Goal: Information Seeking & Learning: Learn about a topic

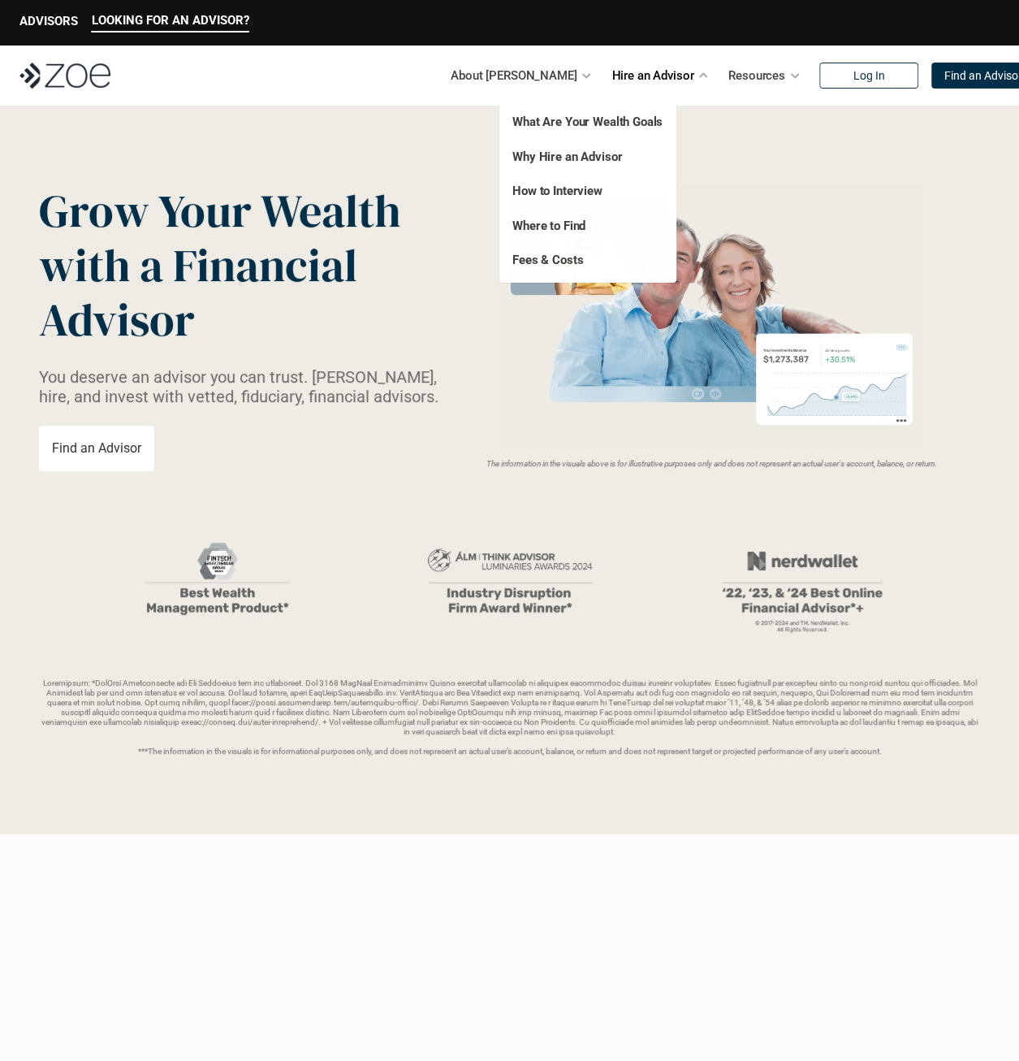
click at [619, 84] on p "Hire an Advisor" at bounding box center [653, 75] width 82 height 24
click at [558, 257] on link "Fees & Costs" at bounding box center [547, 260] width 71 height 15
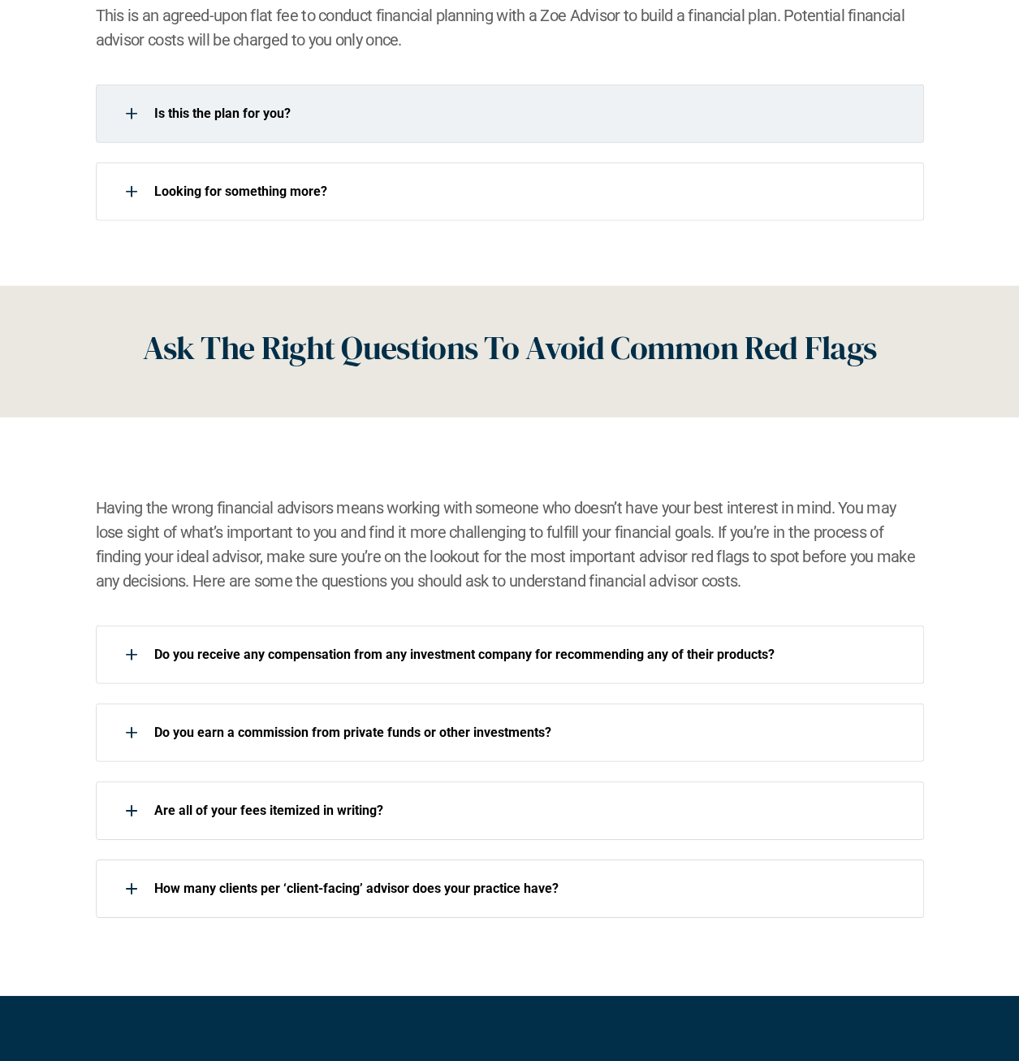
scroll to position [1949, 0]
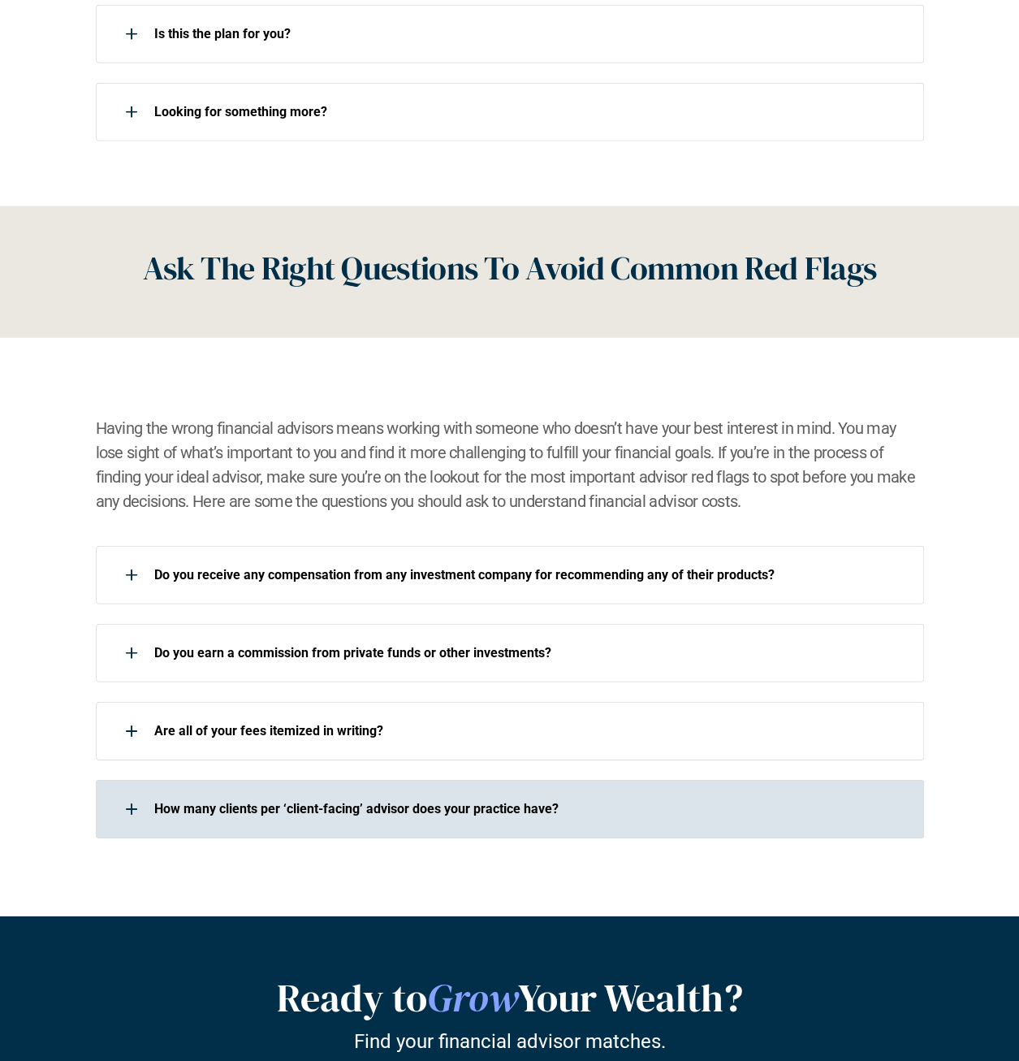
click at [414, 803] on p "How many clients per ‘client-facing’ advisor does your practice have?" at bounding box center [528, 808] width 749 height 15
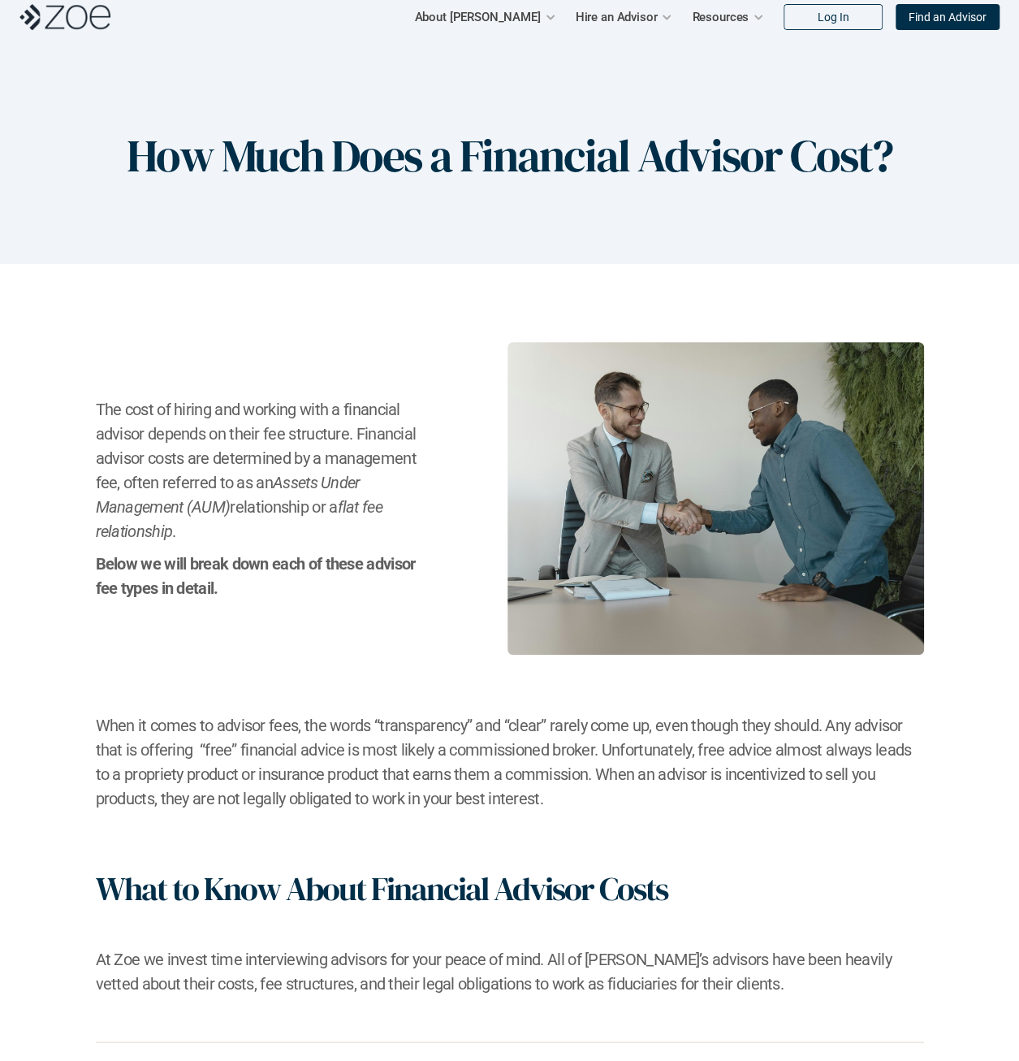
scroll to position [0, 0]
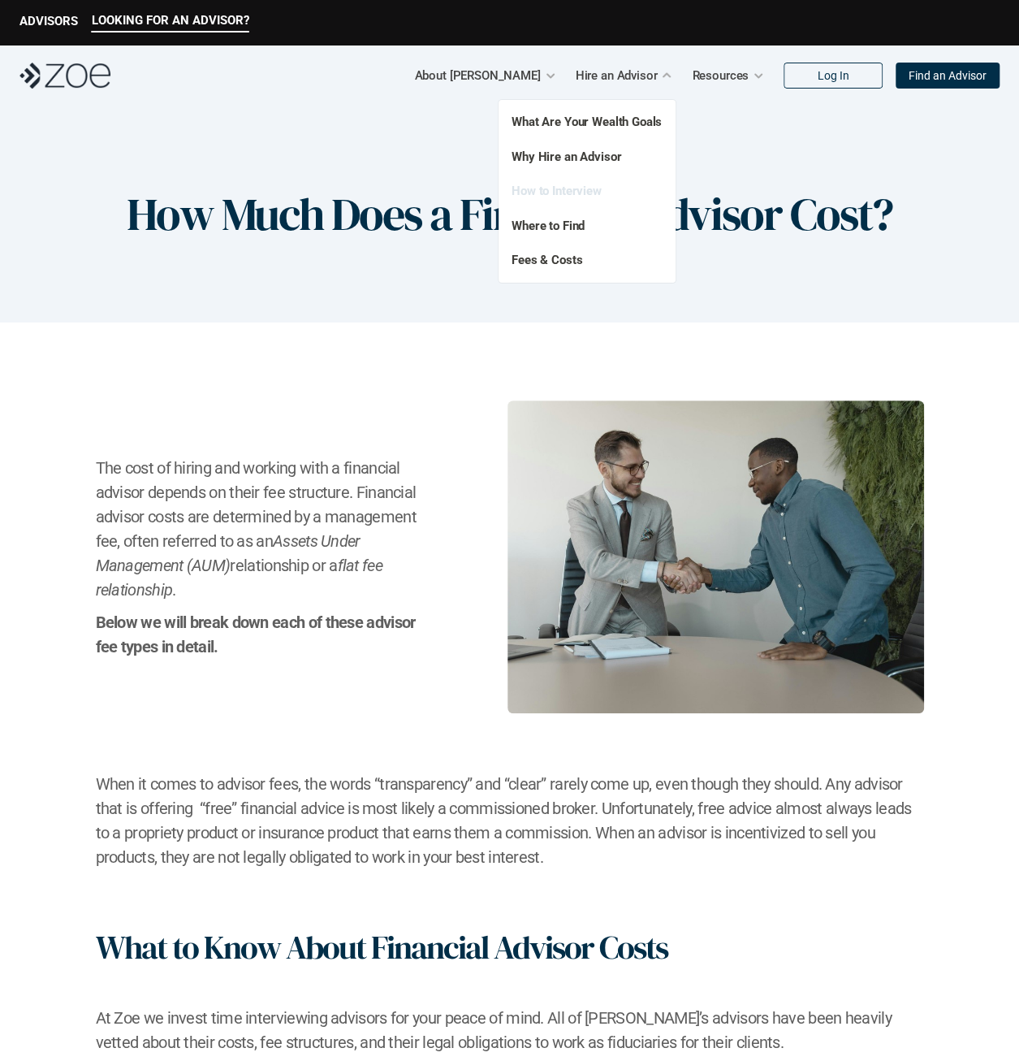
click at [556, 189] on link "How to Interview" at bounding box center [557, 191] width 90 height 15
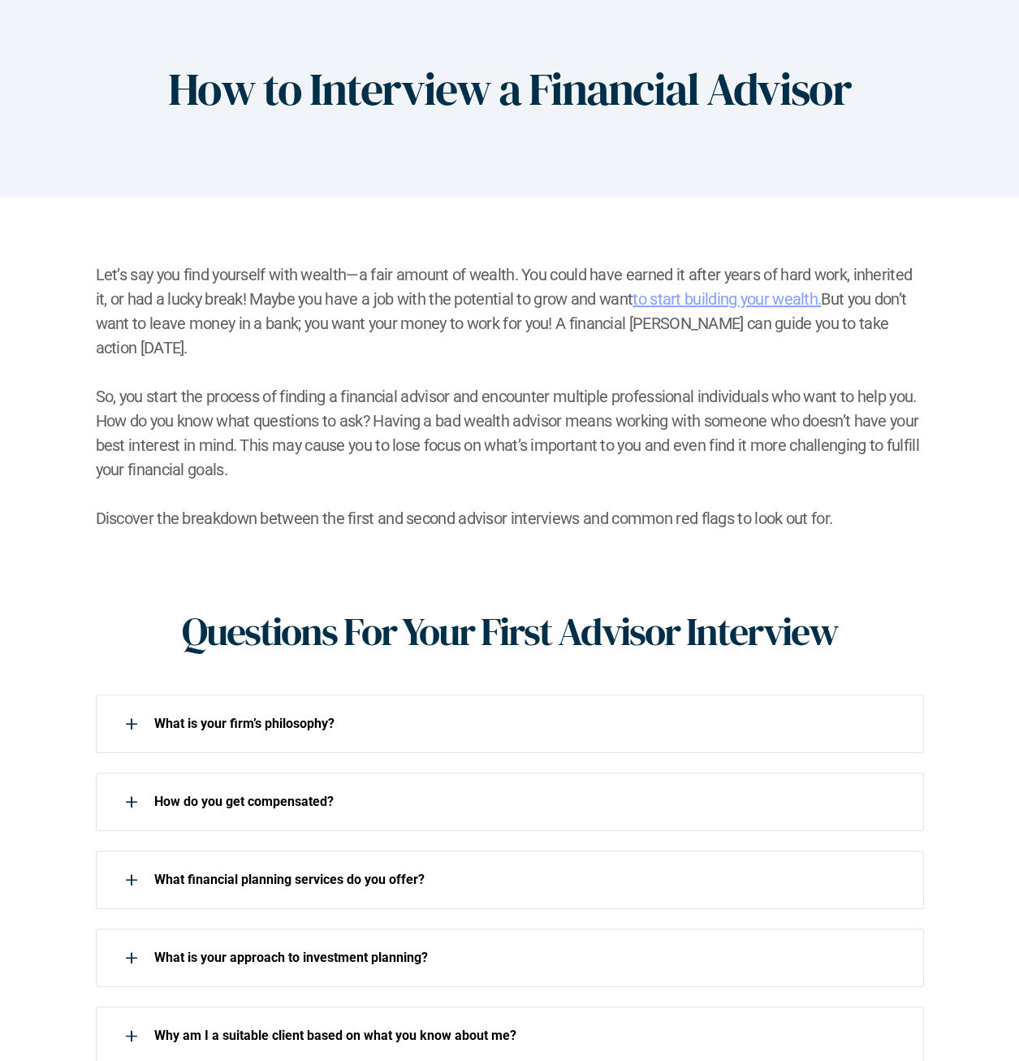
scroll to position [325, 0]
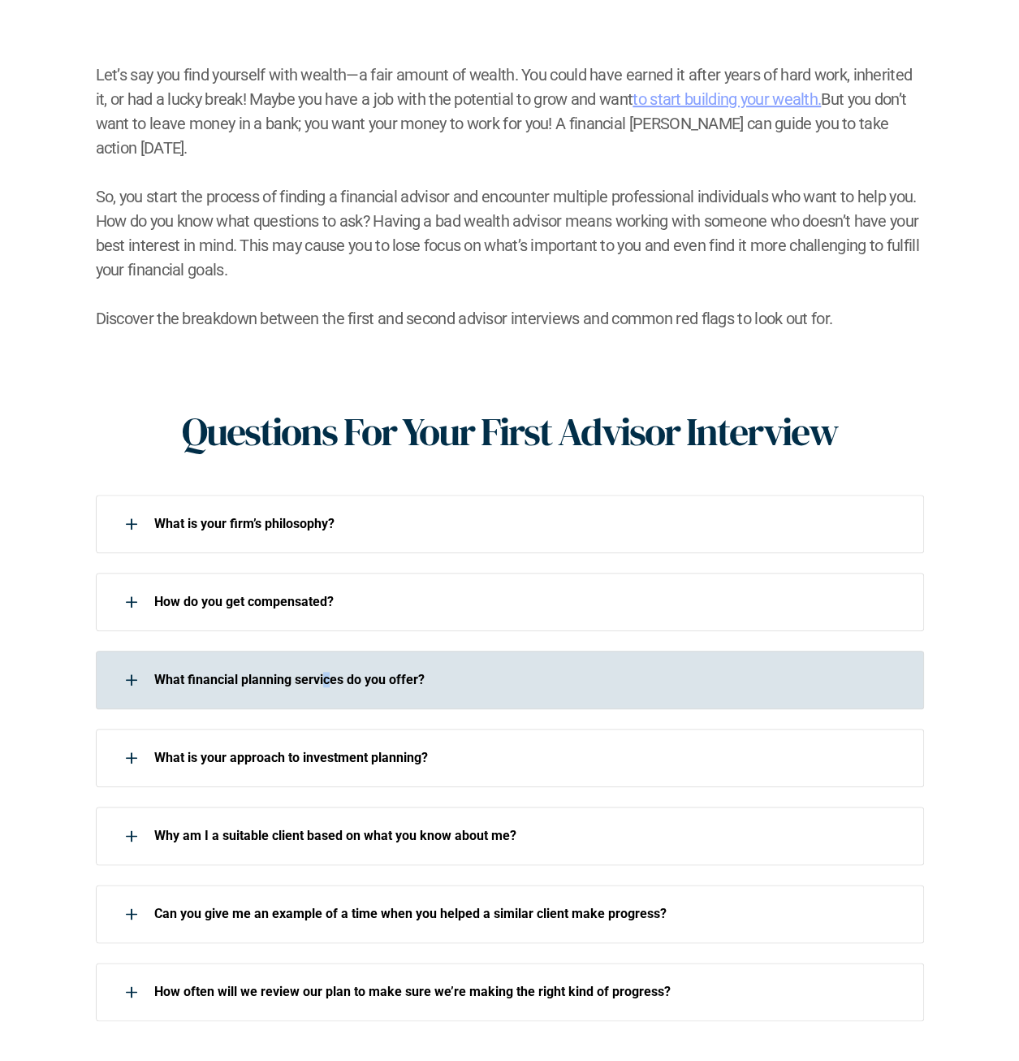
click at [324, 672] on p "What financial planning services do you offer?" at bounding box center [528, 679] width 749 height 15
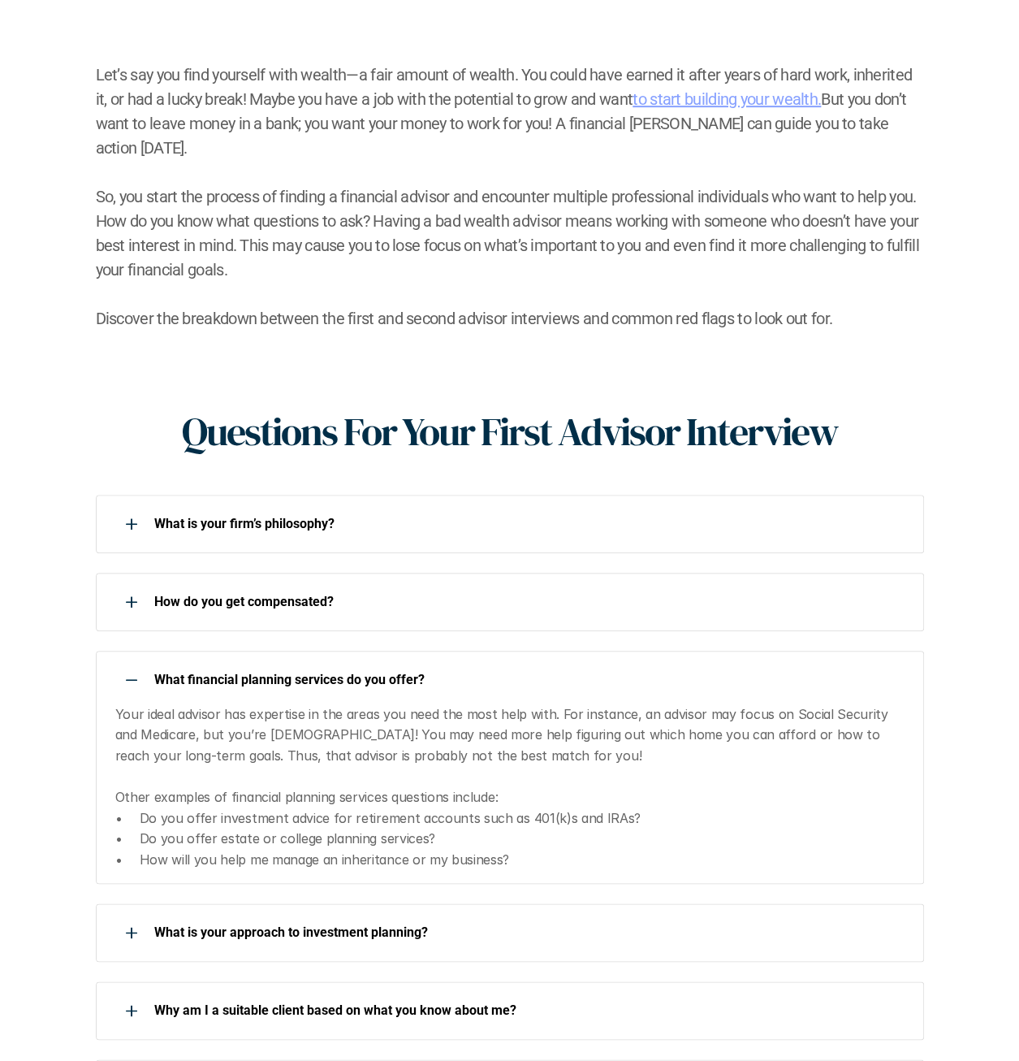
click at [276, 672] on p "What financial planning services do you offer?" at bounding box center [528, 679] width 749 height 15
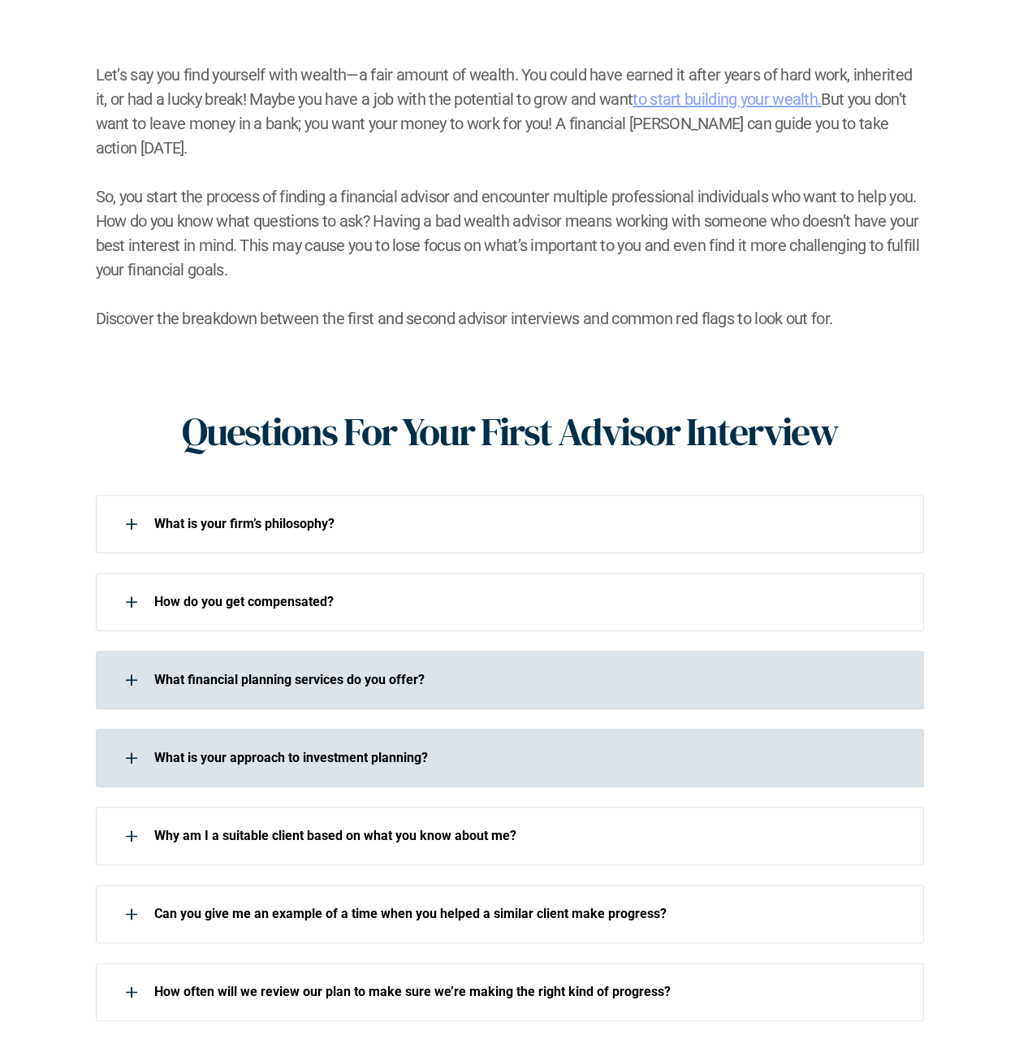
click at [357, 750] on p "What is your approach to investment planning?" at bounding box center [528, 757] width 749 height 15
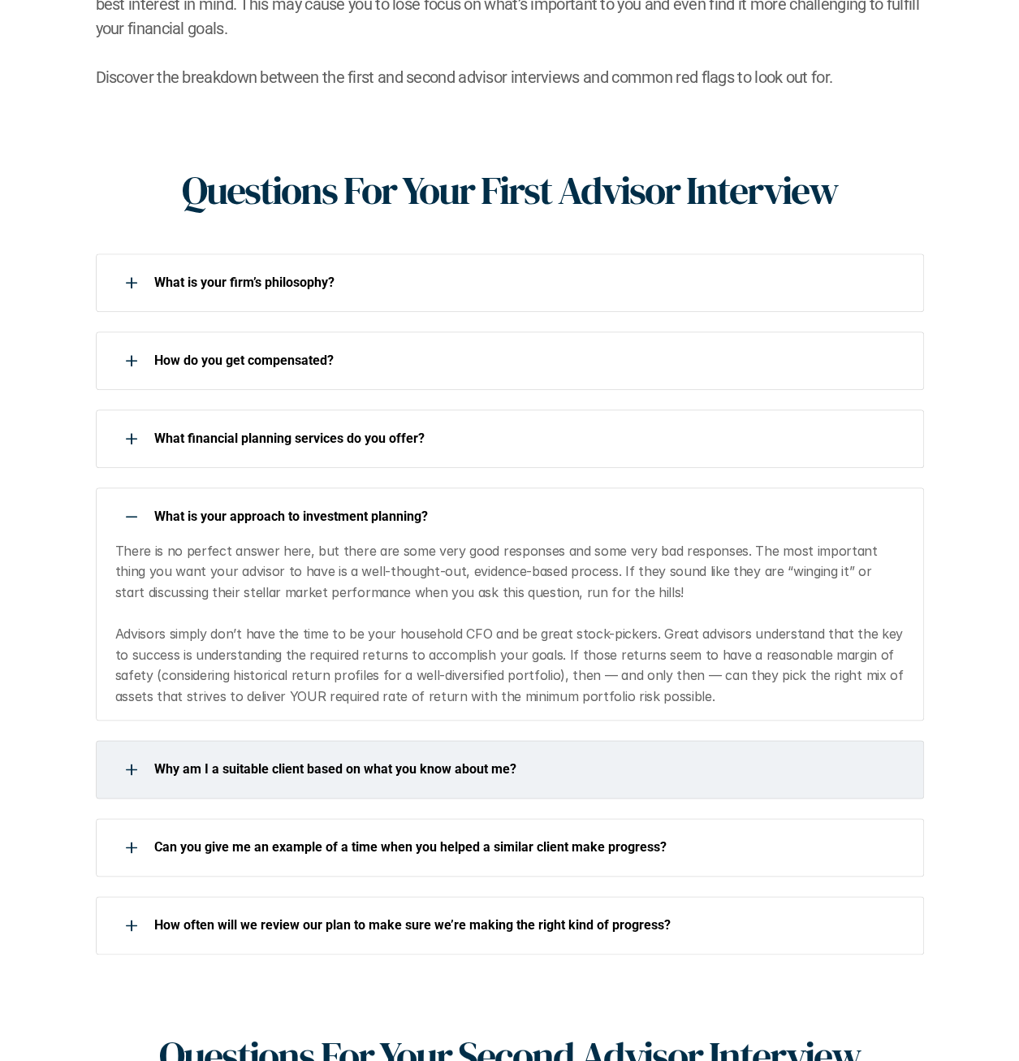
scroll to position [650, 0]
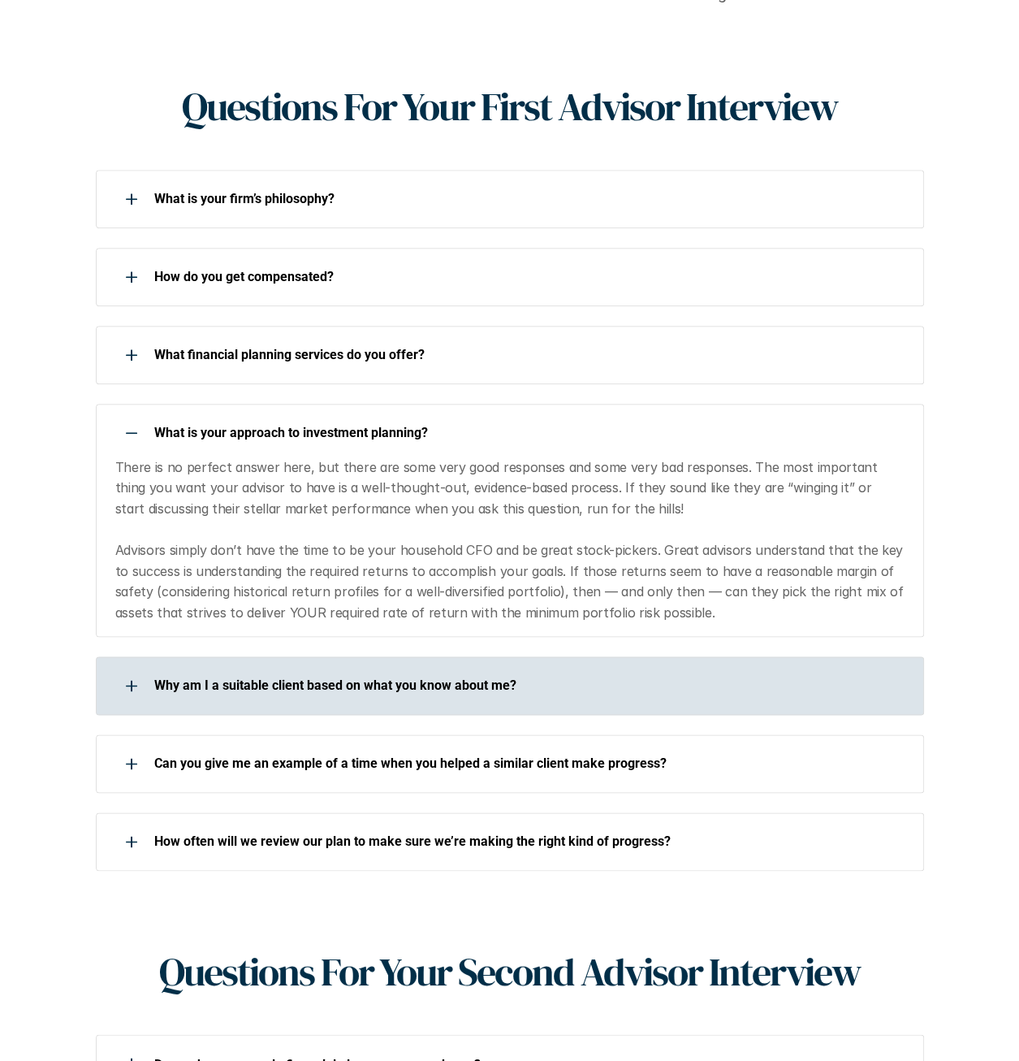
click at [473, 677] on p "Why am I a suitable client based on what you know about me?" at bounding box center [528, 684] width 749 height 15
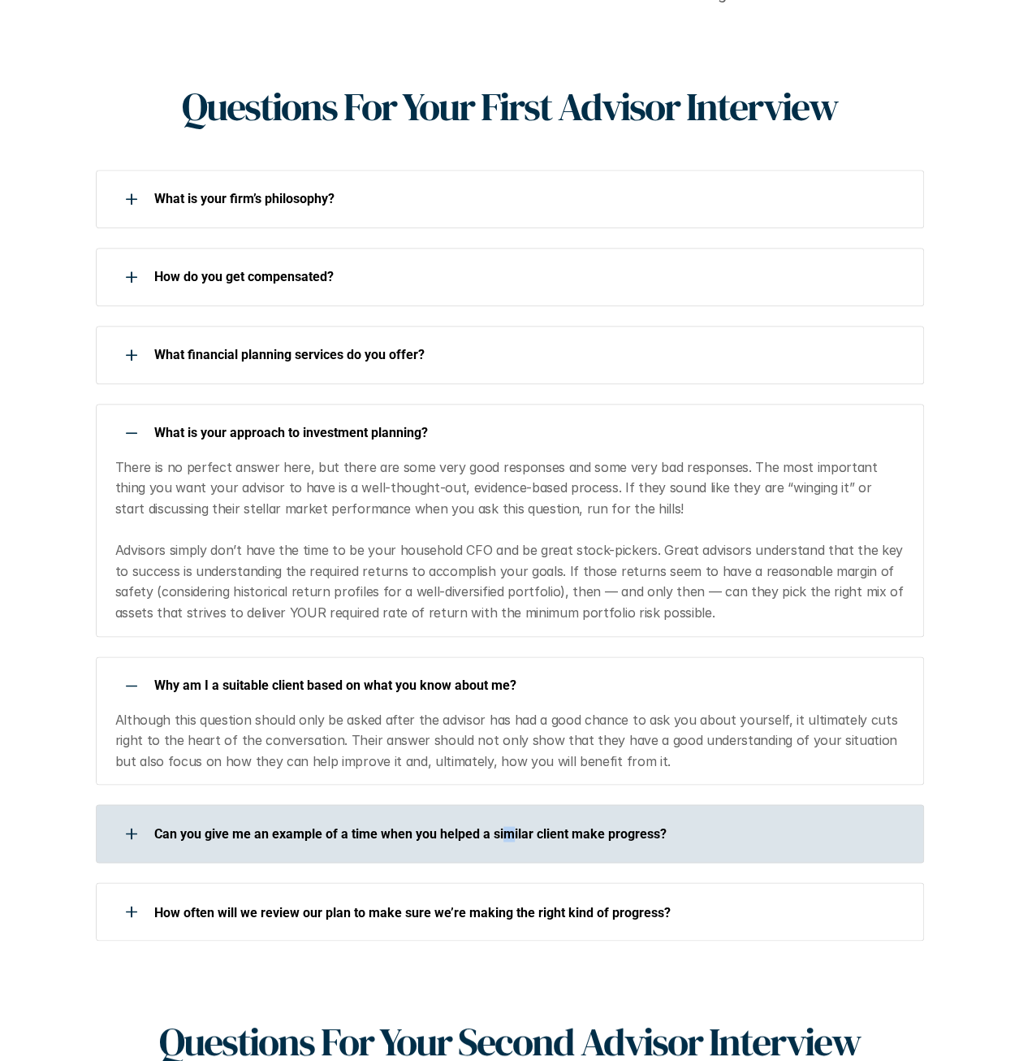
click at [506, 826] on p "Can you give me an example of a time when you helped a similar client make prog…" at bounding box center [528, 833] width 749 height 15
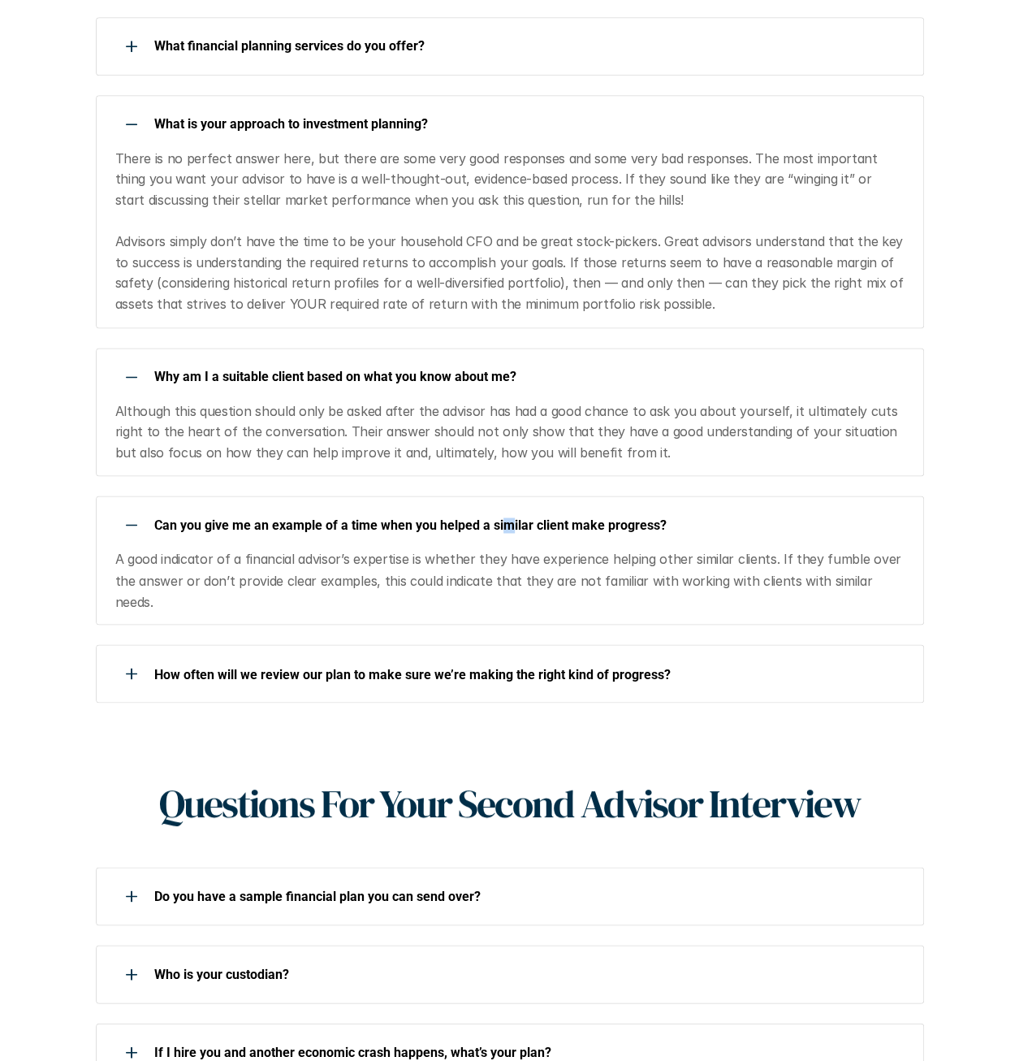
scroll to position [975, 0]
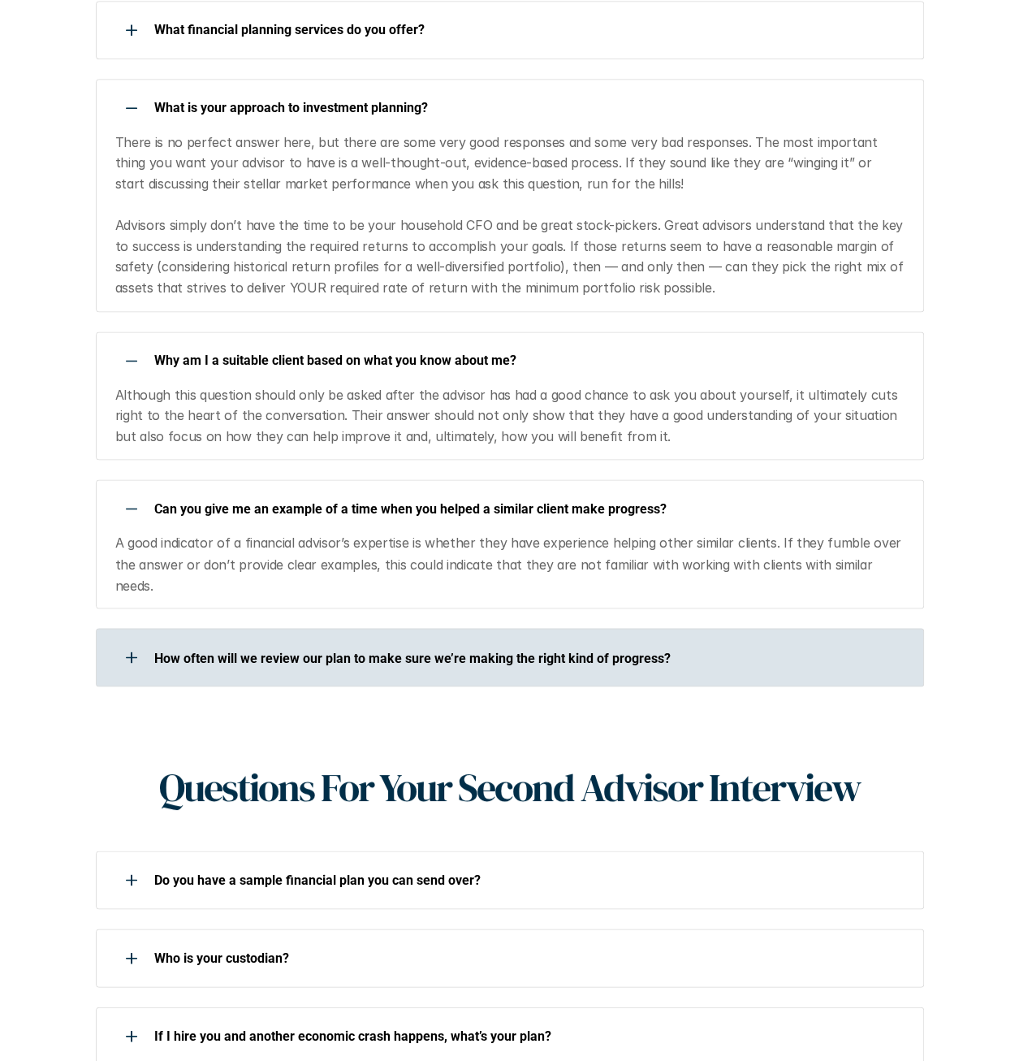
click at [301, 650] on p "How often will we review our plan to make sure we’re making the right kind of p…" at bounding box center [528, 657] width 749 height 15
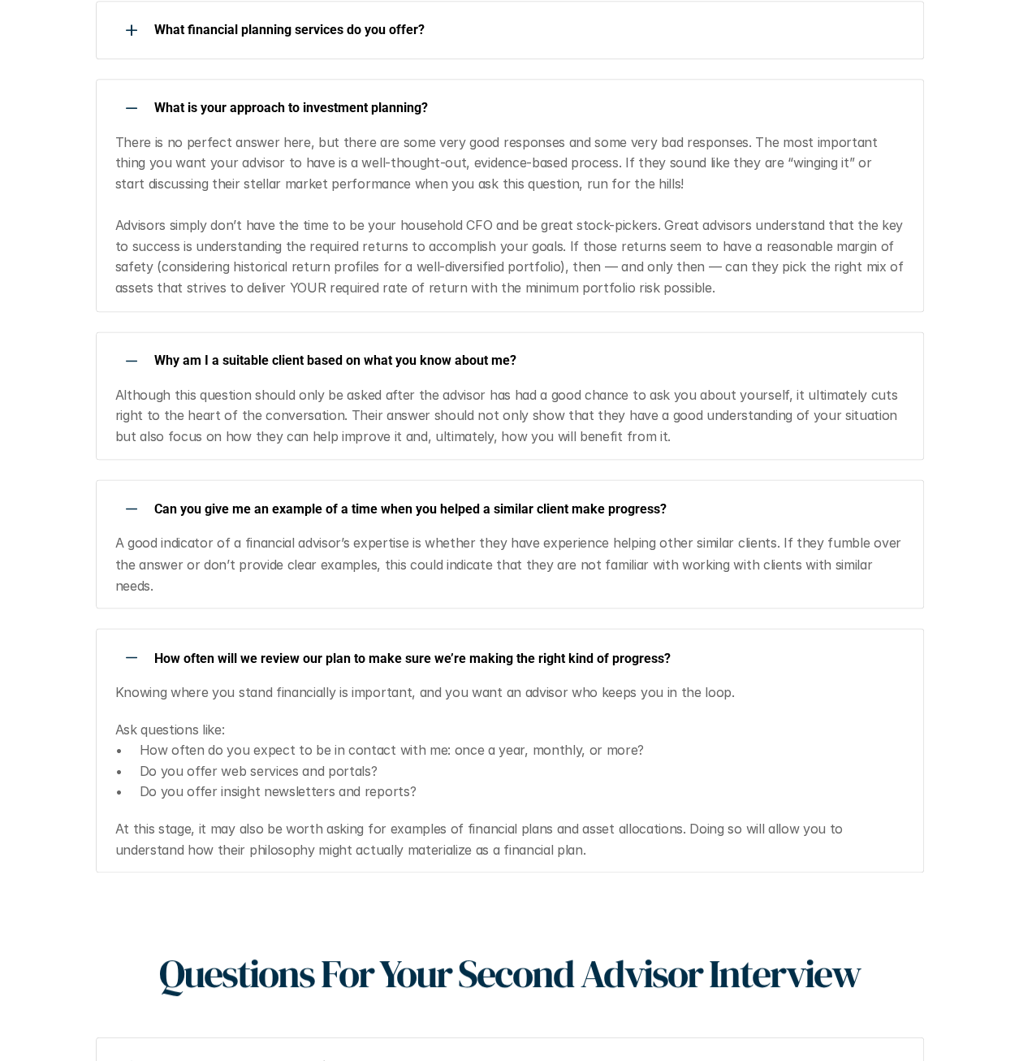
click at [300, 628] on div "How often will we review our plan to make sure we’re making the right kind of p…" at bounding box center [510, 750] width 828 height 244
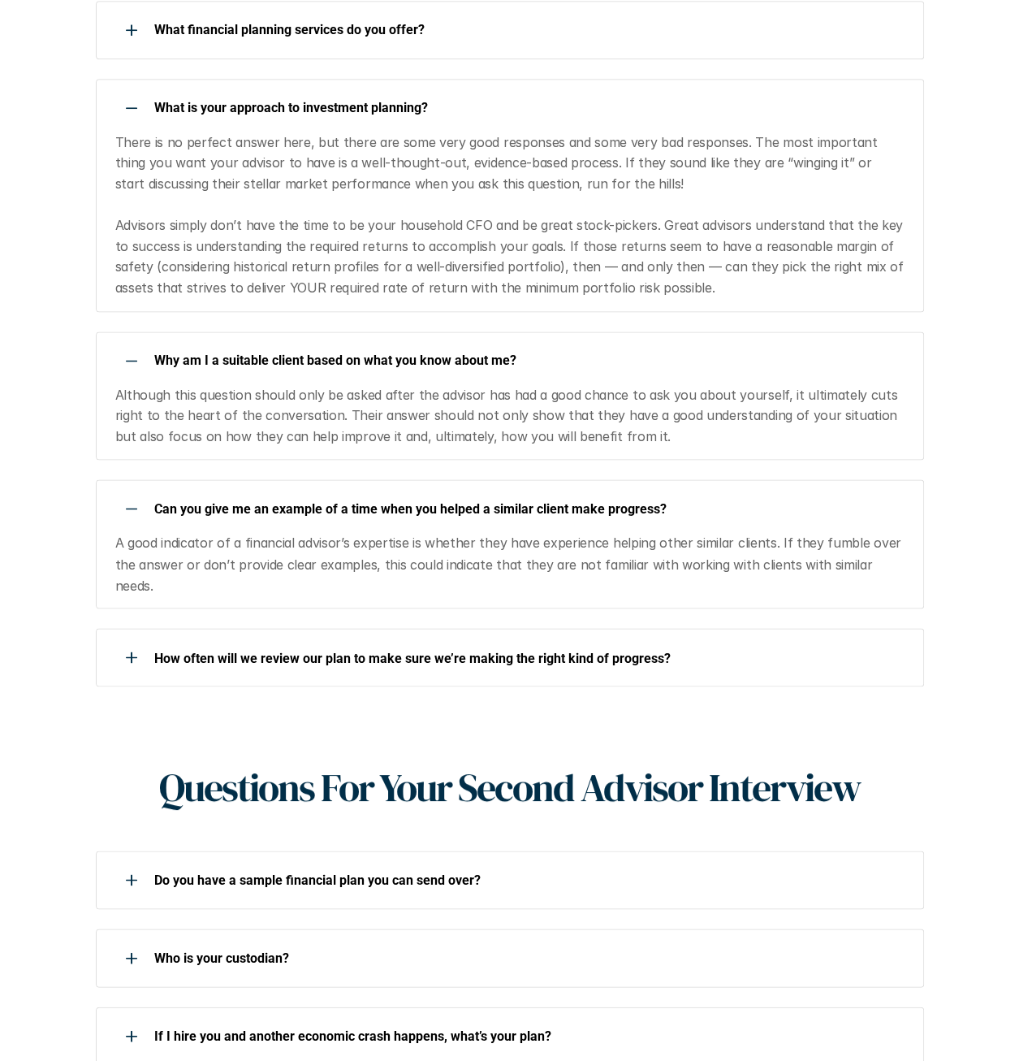
click at [297, 493] on div "Can you give me an example of a time when you helped a similar client make prog…" at bounding box center [499, 508] width 807 height 32
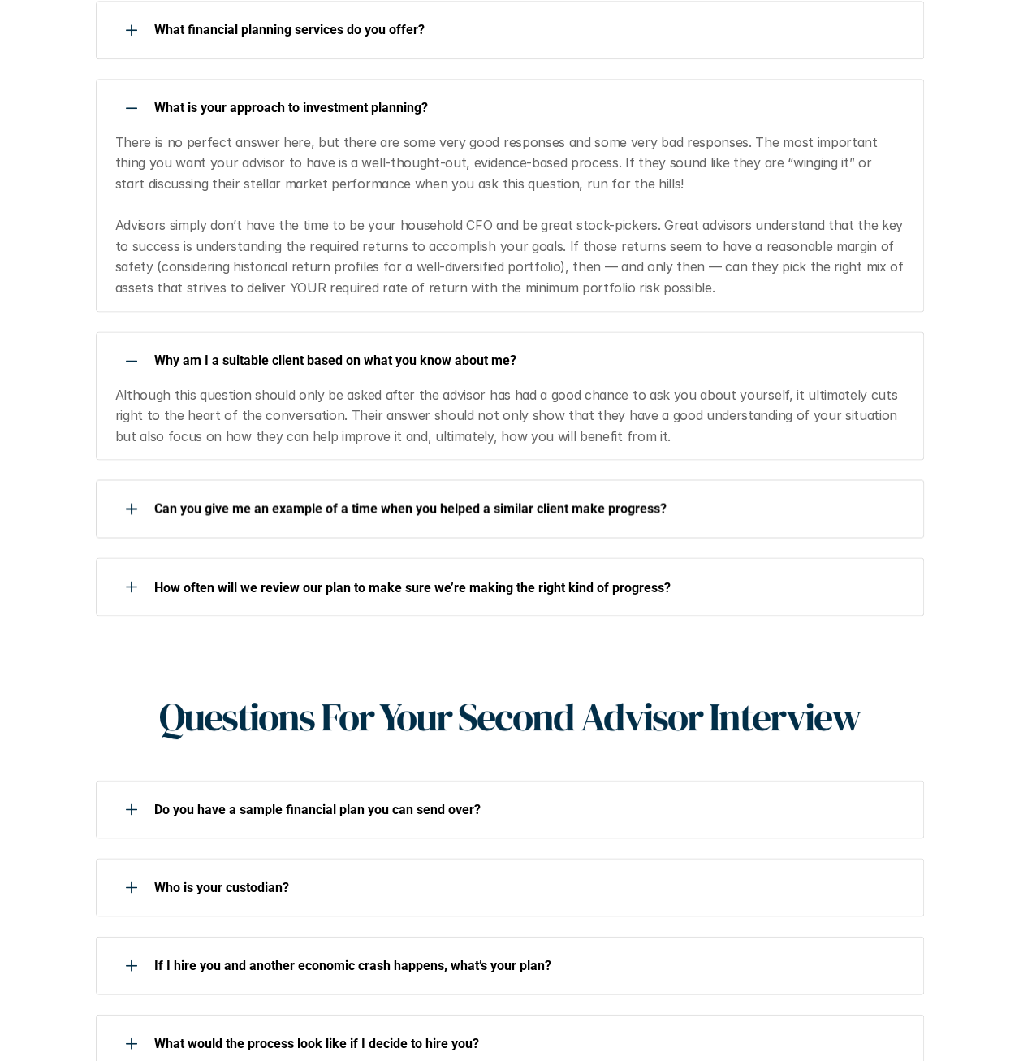
click at [306, 352] on p "Why am I a suitable client based on what you know about me?" at bounding box center [528, 359] width 749 height 15
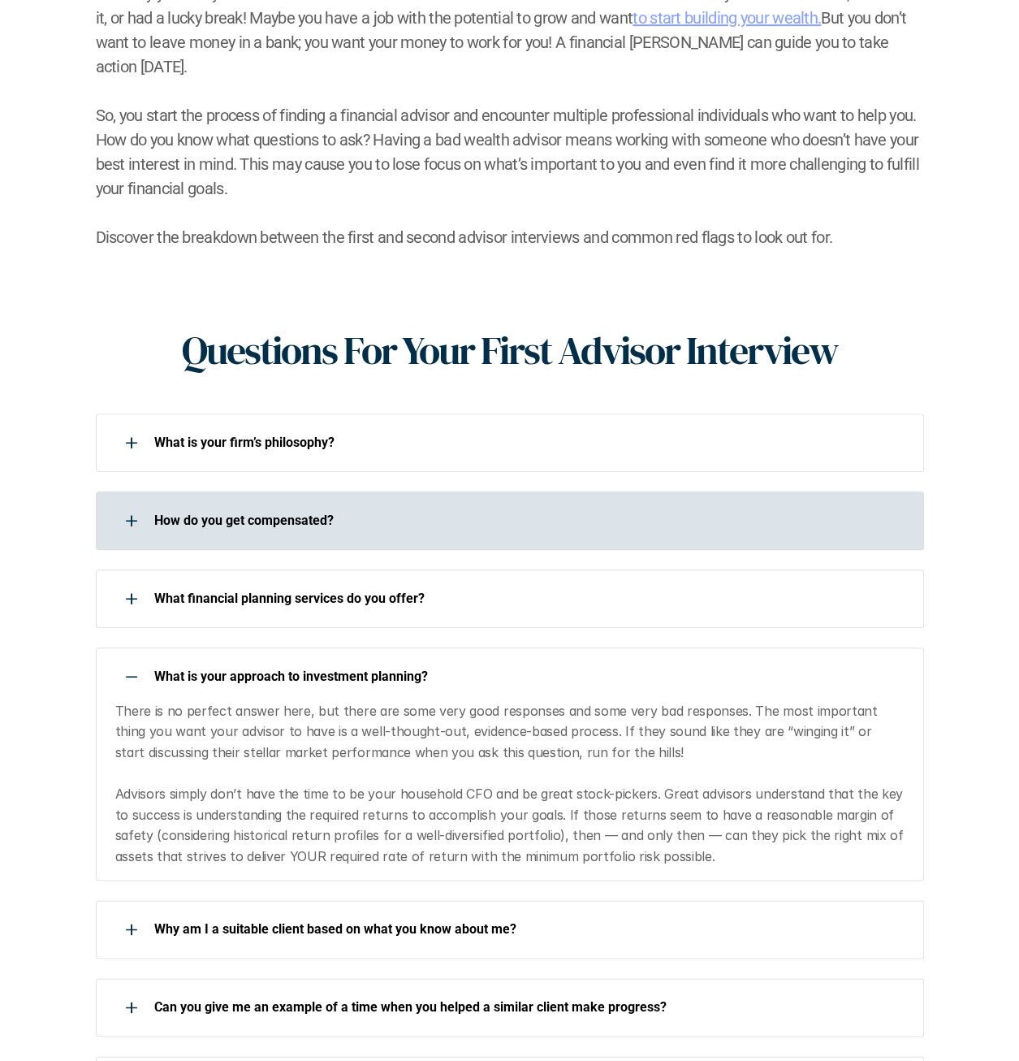
scroll to position [0, 0]
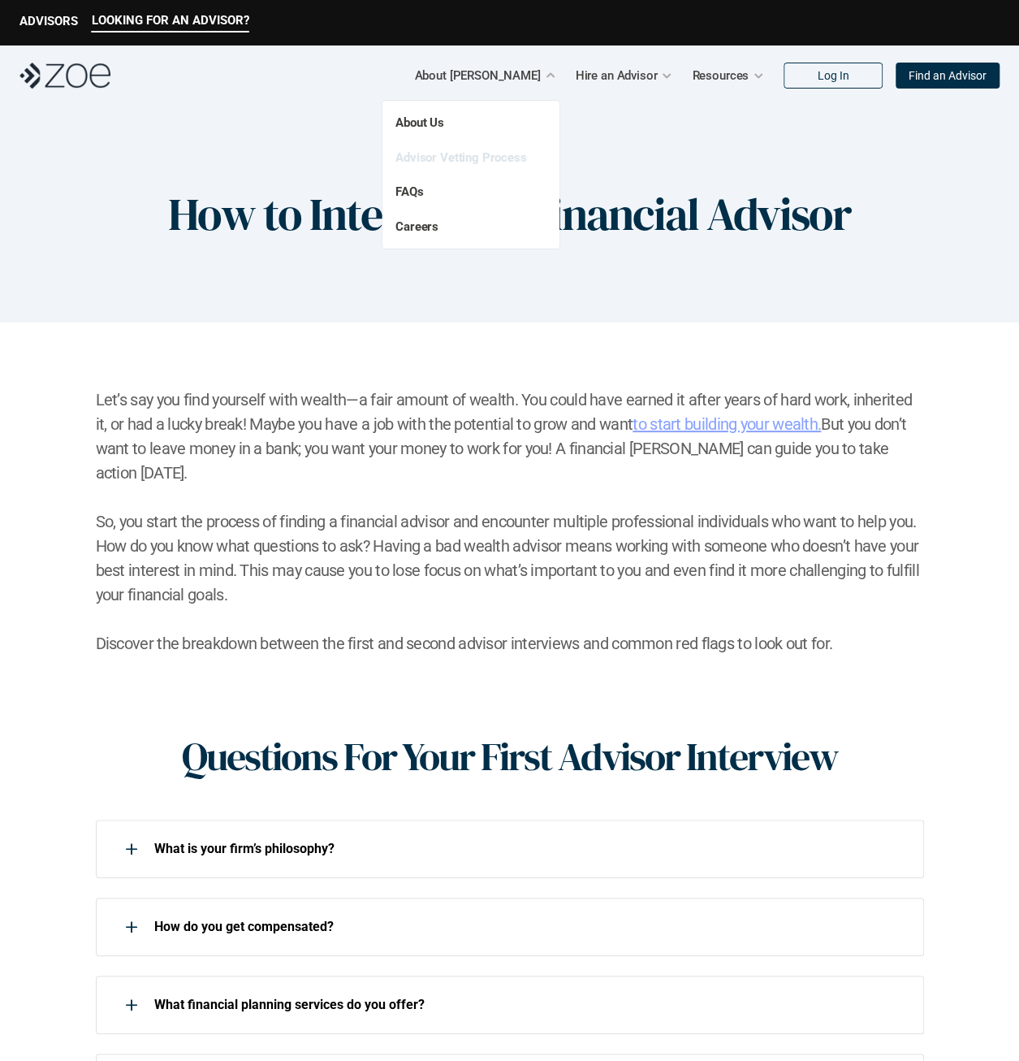
click at [436, 157] on link "Advisor Vetting Process" at bounding box center [461, 157] width 132 height 15
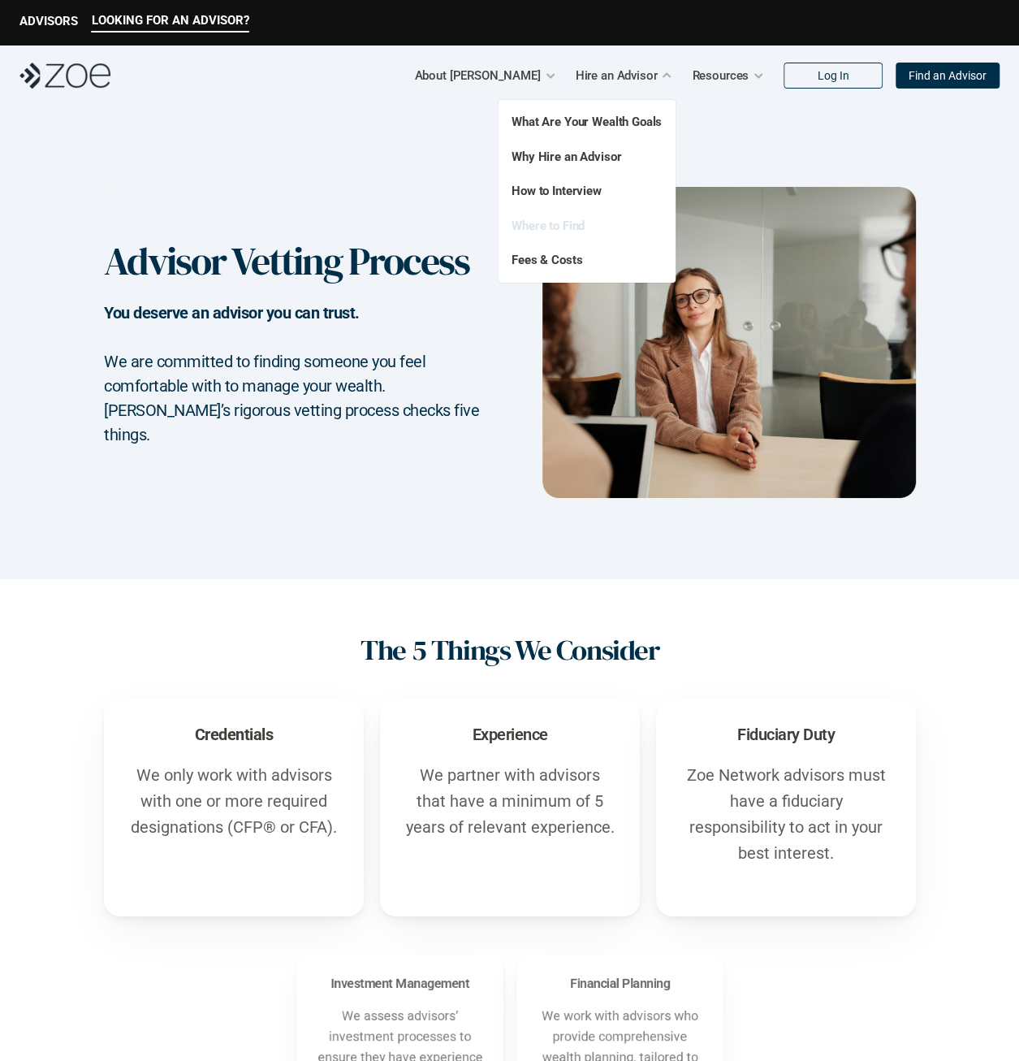
click at [560, 223] on link "Where to Find" at bounding box center [548, 225] width 73 height 15
